Goal: Transaction & Acquisition: Purchase product/service

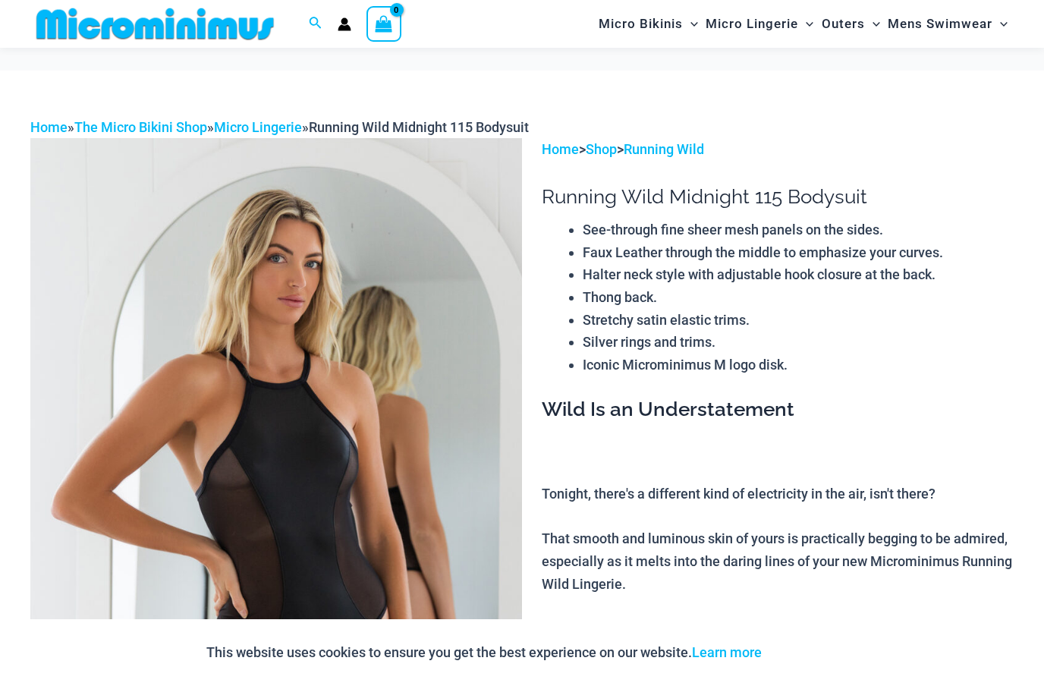
scroll to position [322, 0]
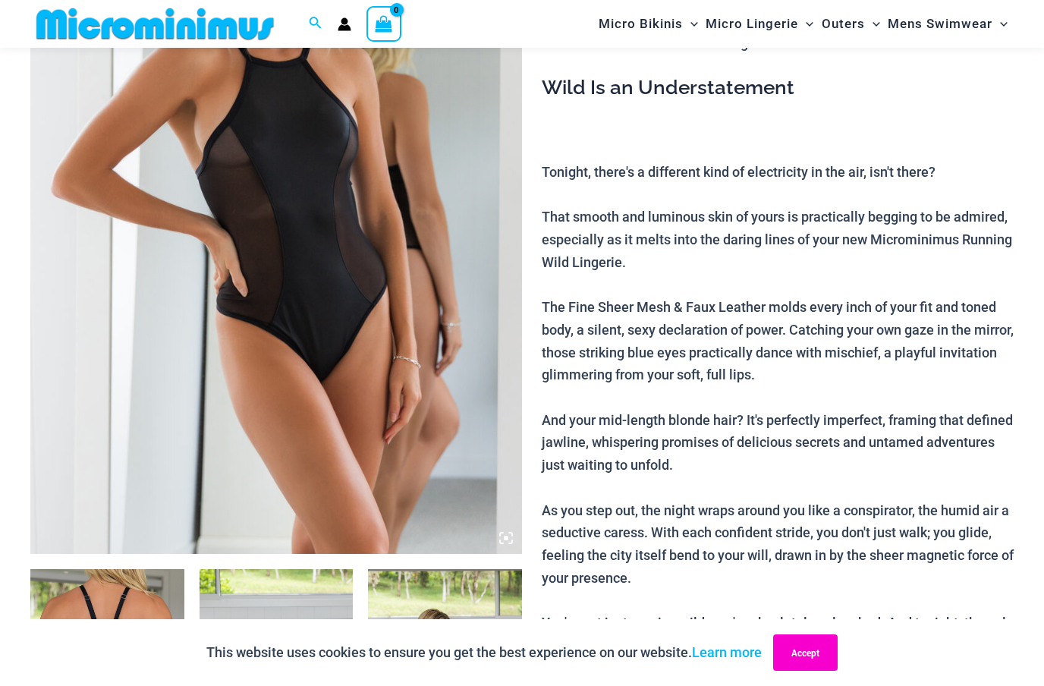
click at [816, 658] on button "Accept" at bounding box center [805, 653] width 65 height 36
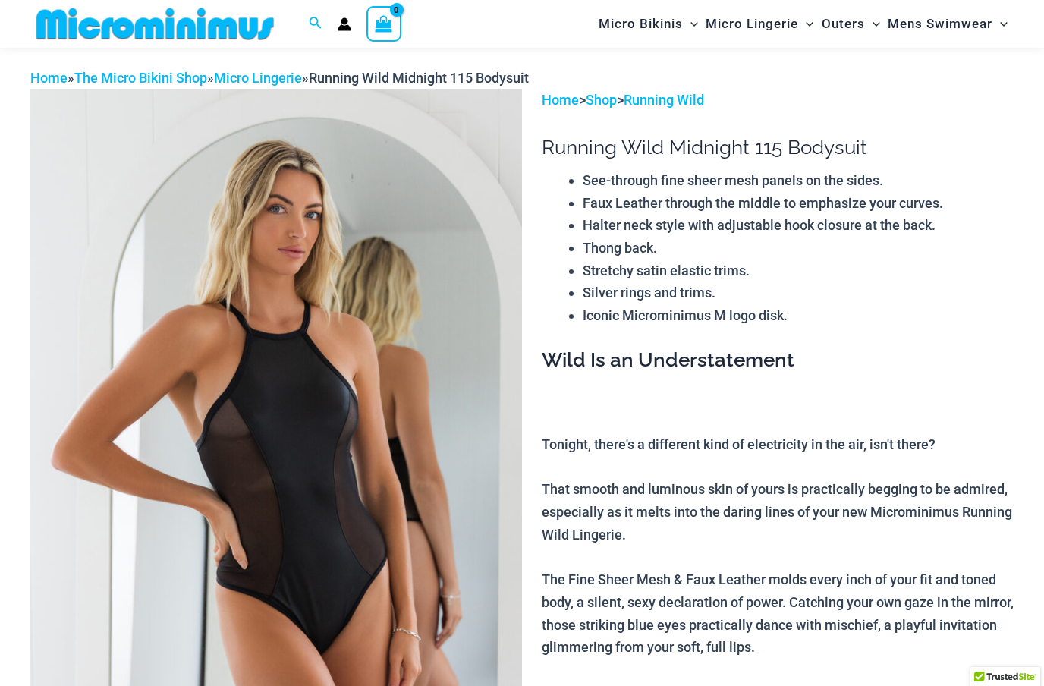
scroll to position [0, 0]
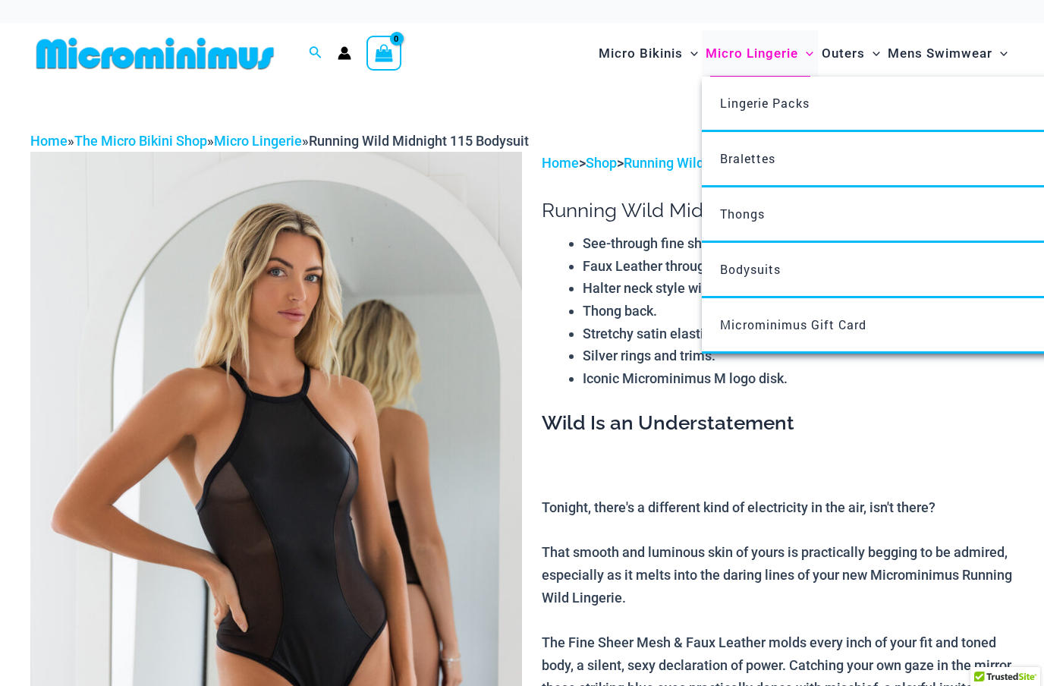
click at [767, 52] on span "Micro Lingerie" at bounding box center [752, 53] width 93 height 39
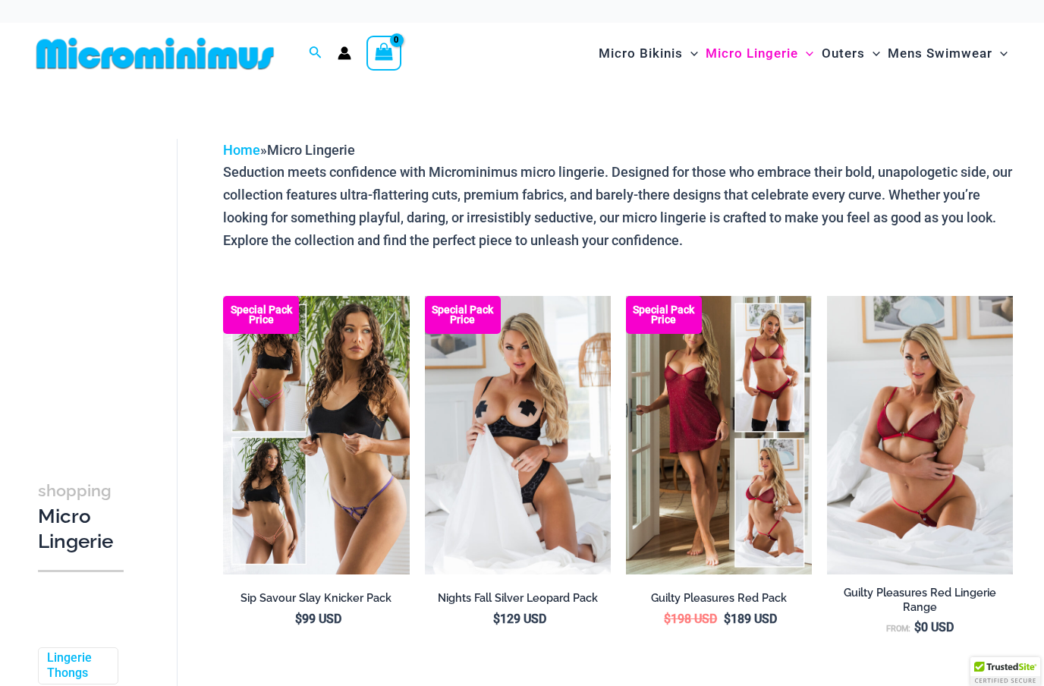
click at [484, 213] on p "Seduction meets confidence with Microminimus micro lingerie. Designed for those…" at bounding box center [618, 206] width 790 height 90
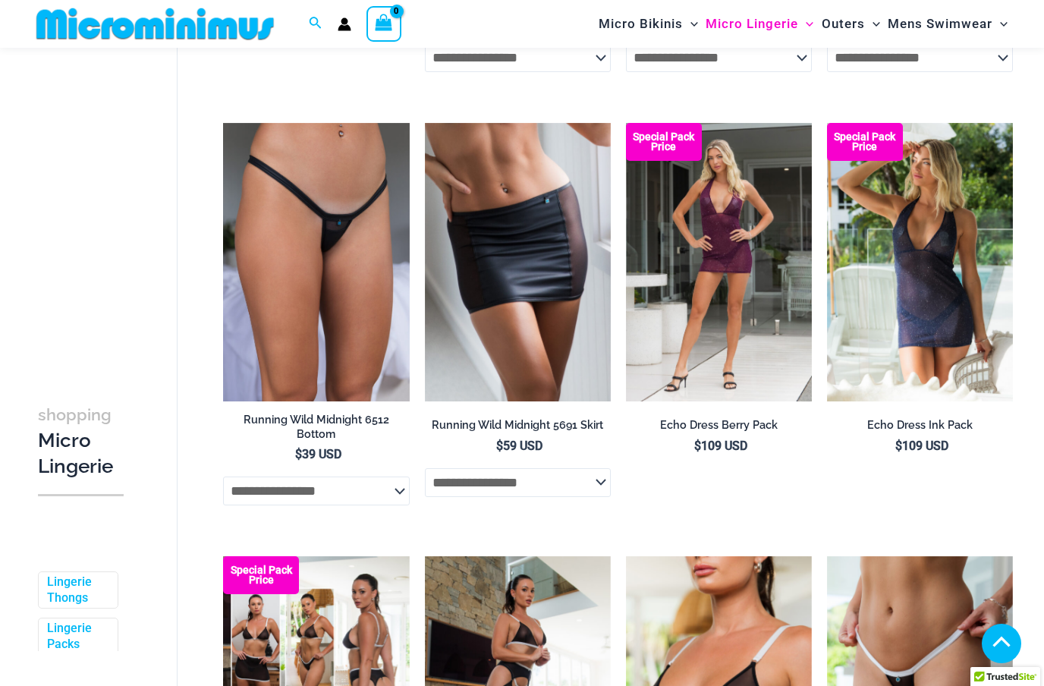
scroll to position [1841, 0]
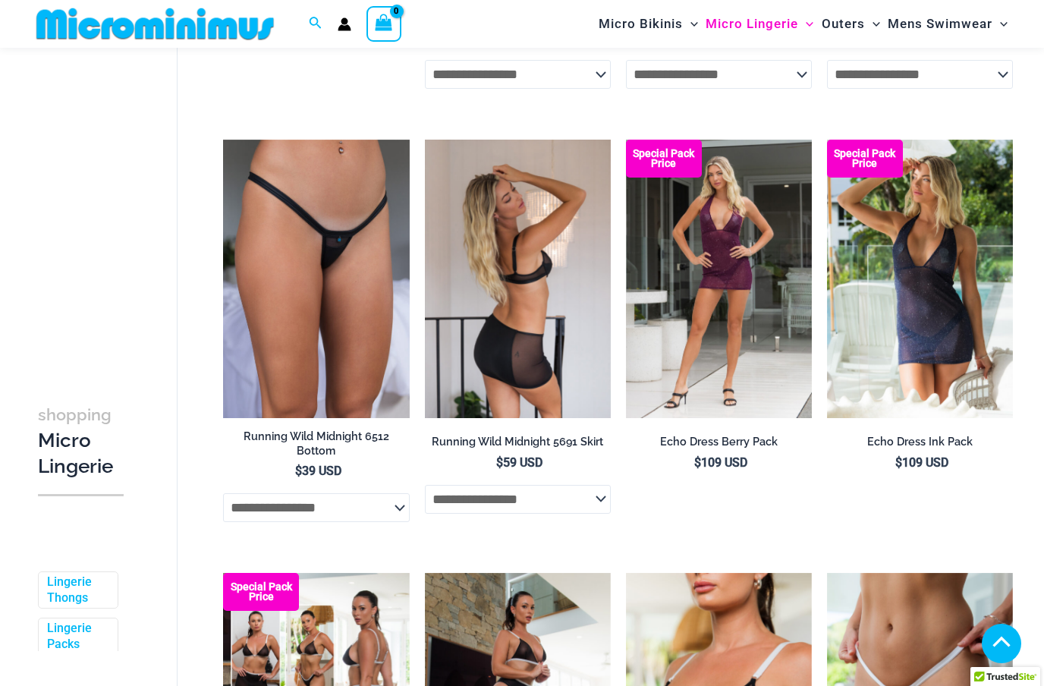
click at [535, 317] on img at bounding box center [518, 279] width 186 height 279
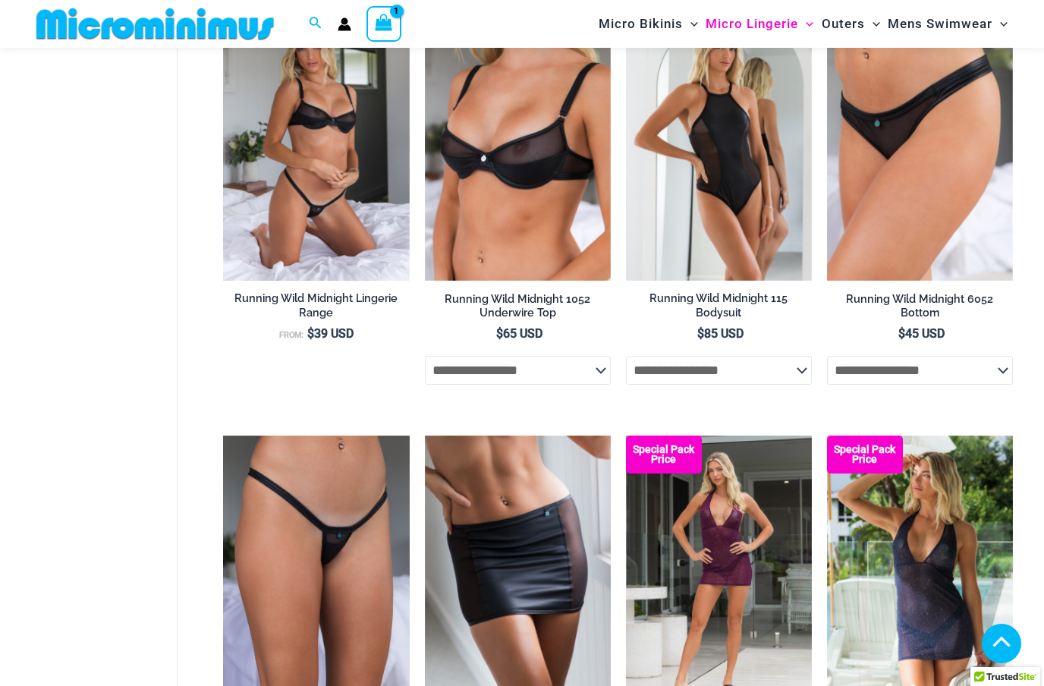
scroll to position [2142, 0]
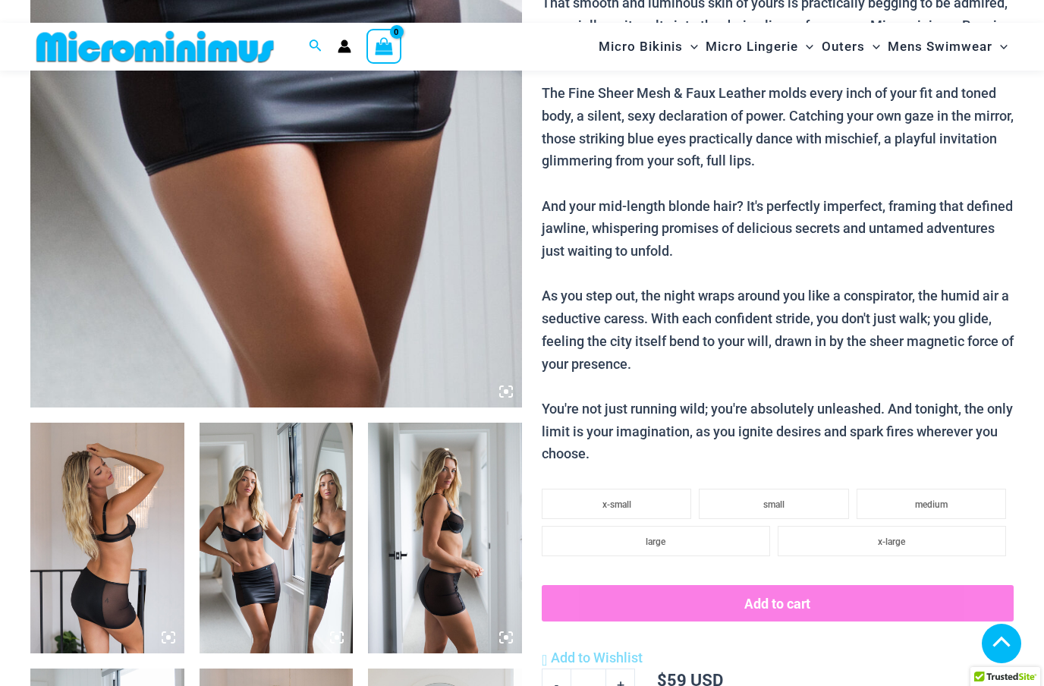
scroll to position [471, 0]
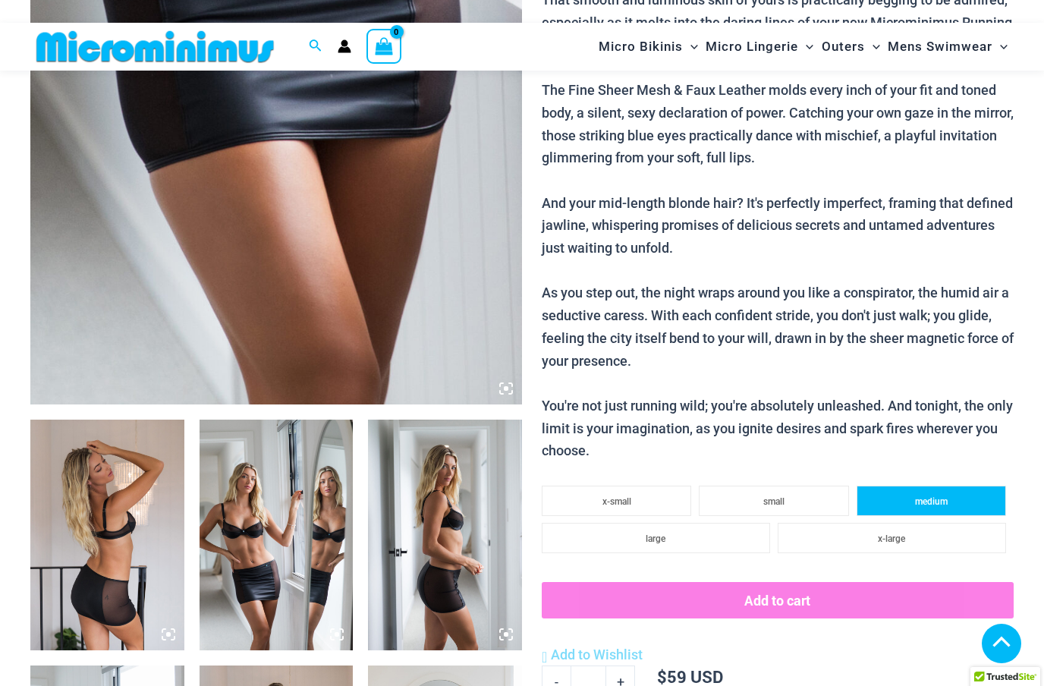
click at [940, 496] on span "medium" at bounding box center [931, 501] width 33 height 11
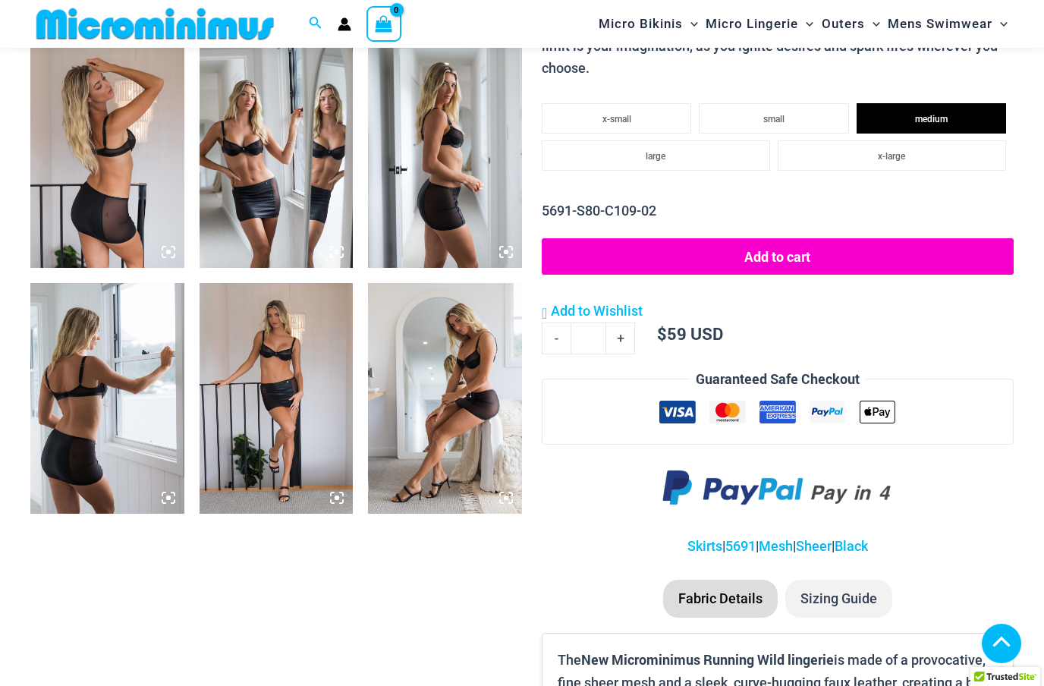
scroll to position [855, 0]
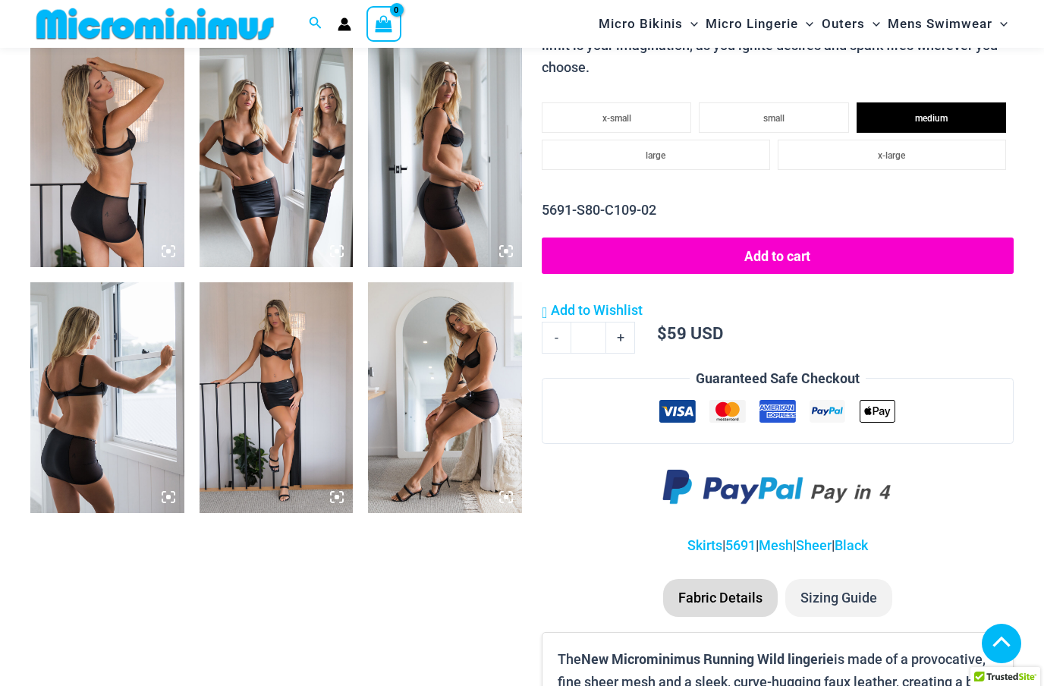
click at [771, 238] on button "Add to cart" at bounding box center [778, 256] width 472 height 36
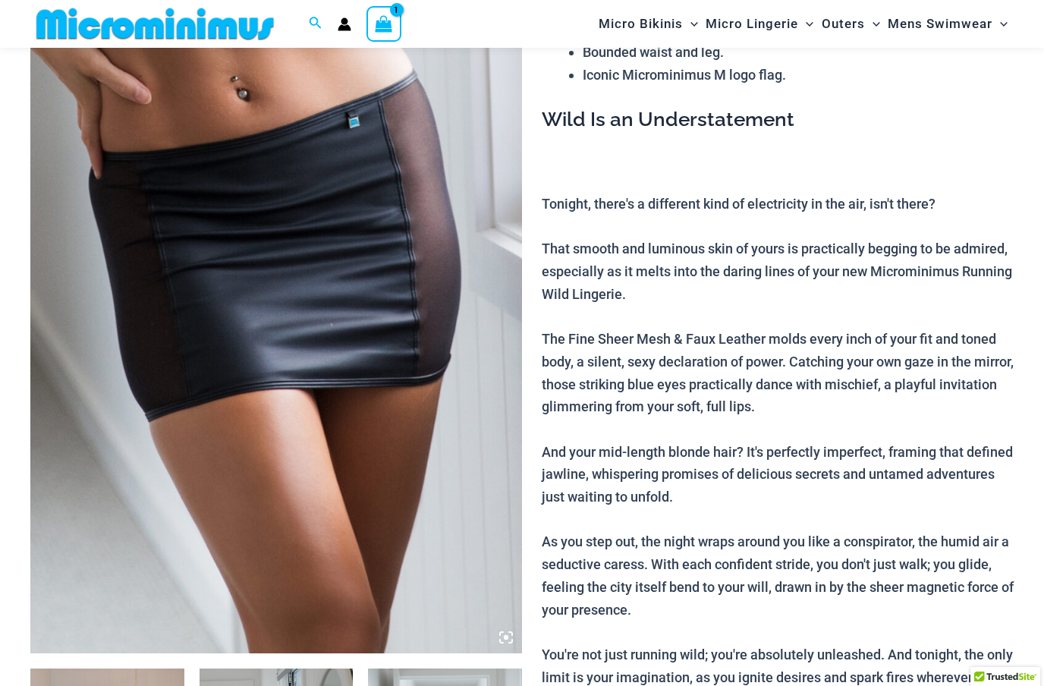
scroll to position [0, 0]
